Goal: Find specific page/section: Find specific page/section

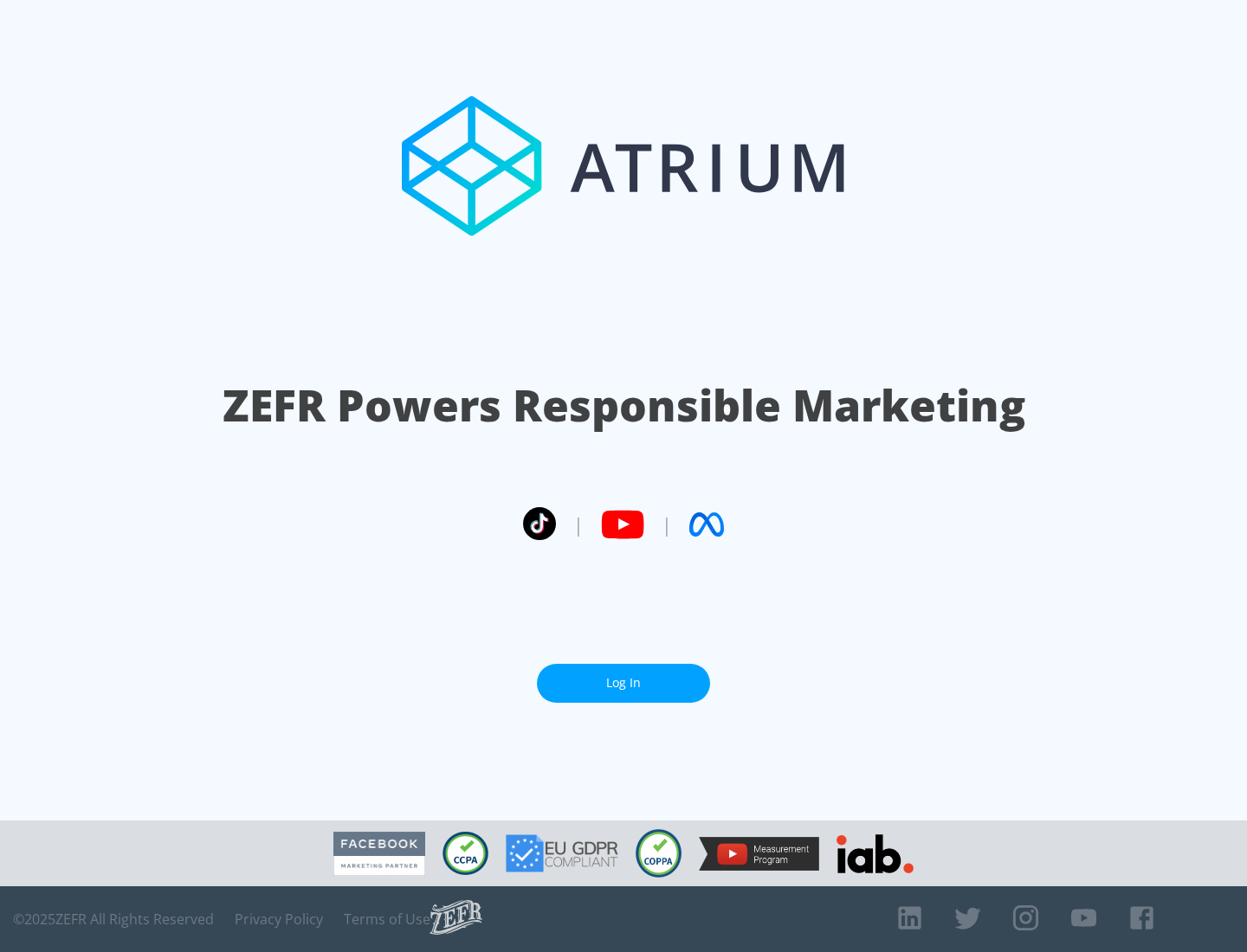
click at [624, 676] on link "Log In" at bounding box center [624, 684] width 174 height 39
